Goal: Navigation & Orientation: Find specific page/section

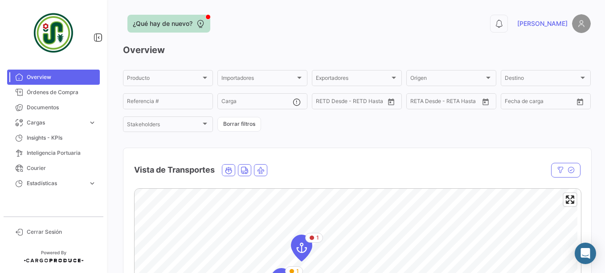
click at [190, 22] on span "¿Qué hay de nuevo?" at bounding box center [163, 23] width 60 height 9
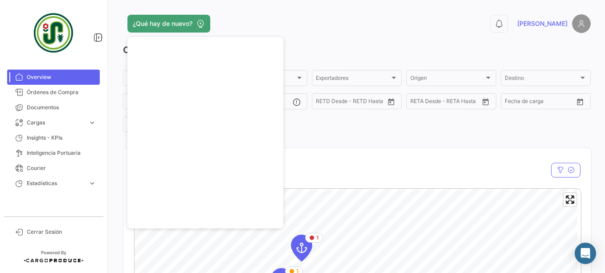
click at [343, 162] on div "Vista de Transportes" at bounding box center [290, 170] width 312 height 22
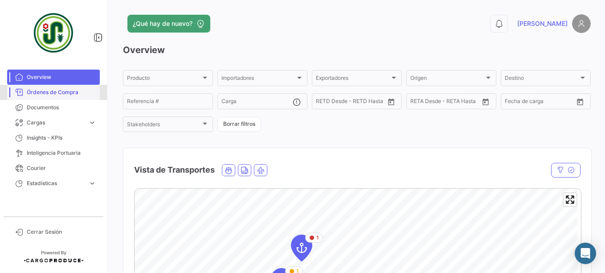
click at [73, 91] on span "Órdenes de Compra" at bounding box center [62, 92] width 70 height 8
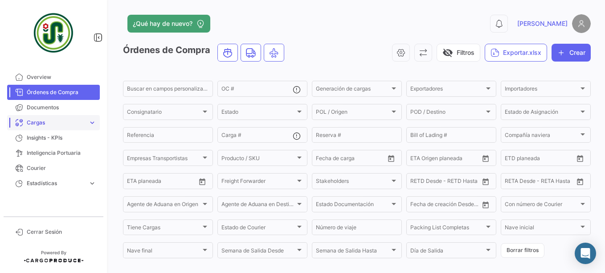
click at [87, 124] on link "Cargas expand_more" at bounding box center [53, 122] width 93 height 15
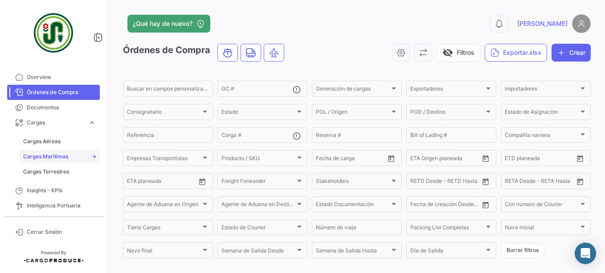
click at [51, 157] on span "Cargas Marítimas" at bounding box center [45, 156] width 45 height 8
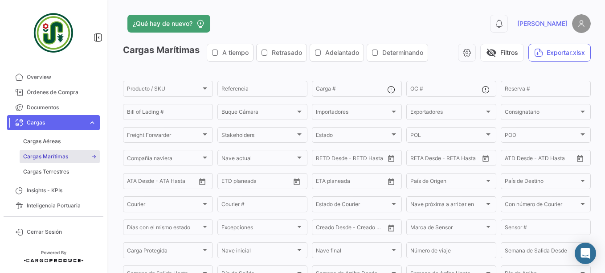
click at [90, 122] on span "expand_more" at bounding box center [92, 123] width 8 height 8
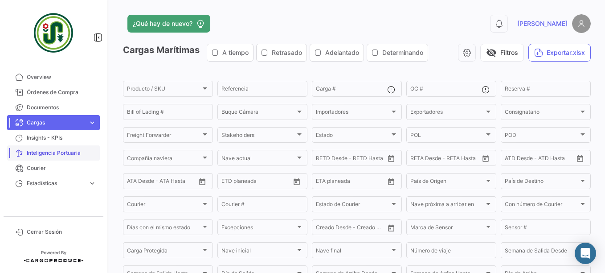
click at [52, 153] on span "Inteligencia Portuaria" at bounding box center [62, 153] width 70 height 8
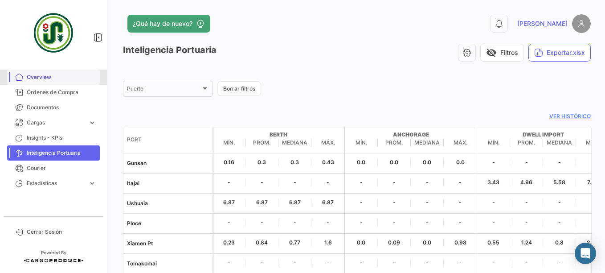
click at [39, 71] on link "Overview" at bounding box center [53, 77] width 93 height 15
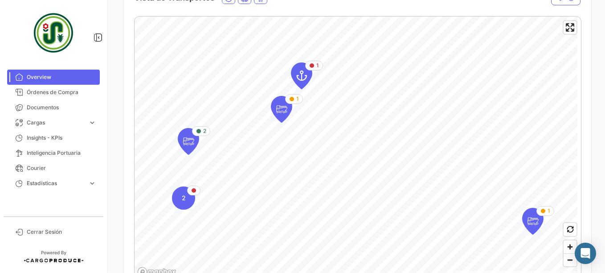
scroll to position [178, 0]
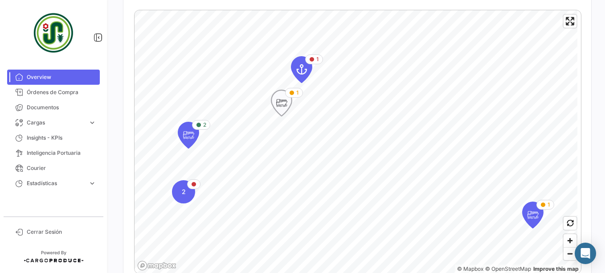
click at [285, 105] on icon "Map marker" at bounding box center [281, 103] width 12 height 19
